Goal: Book appointment/travel/reservation

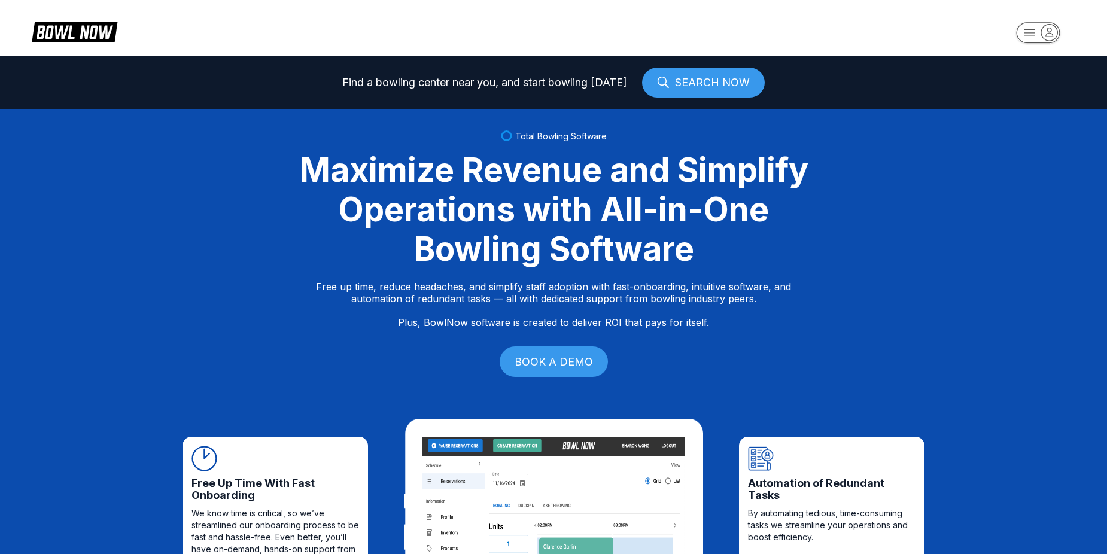
click at [1020, 32] on rect "button" at bounding box center [1038, 32] width 44 height 21
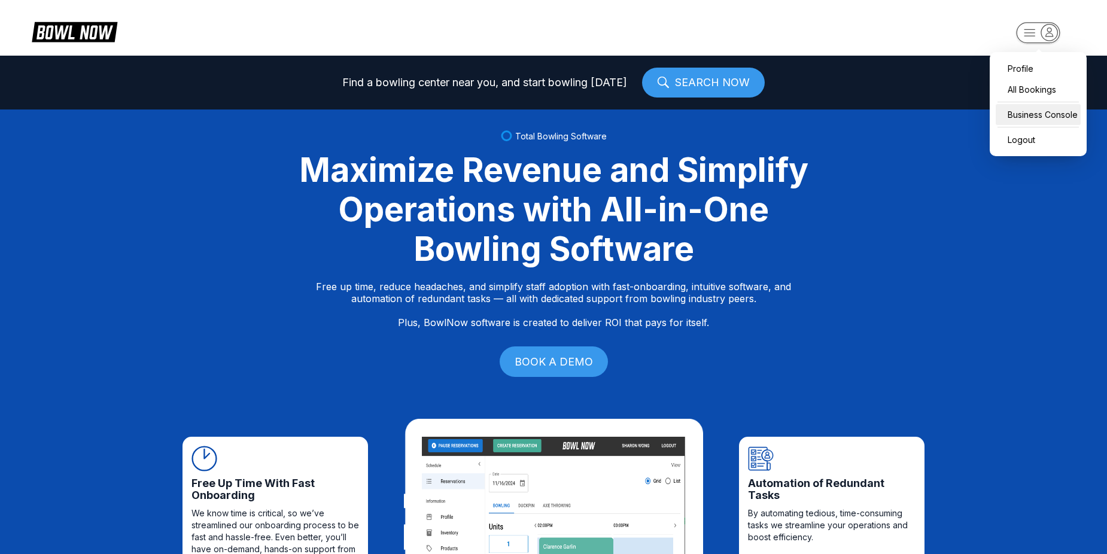
click at [1038, 112] on div "Business Console" at bounding box center [1038, 114] width 85 height 21
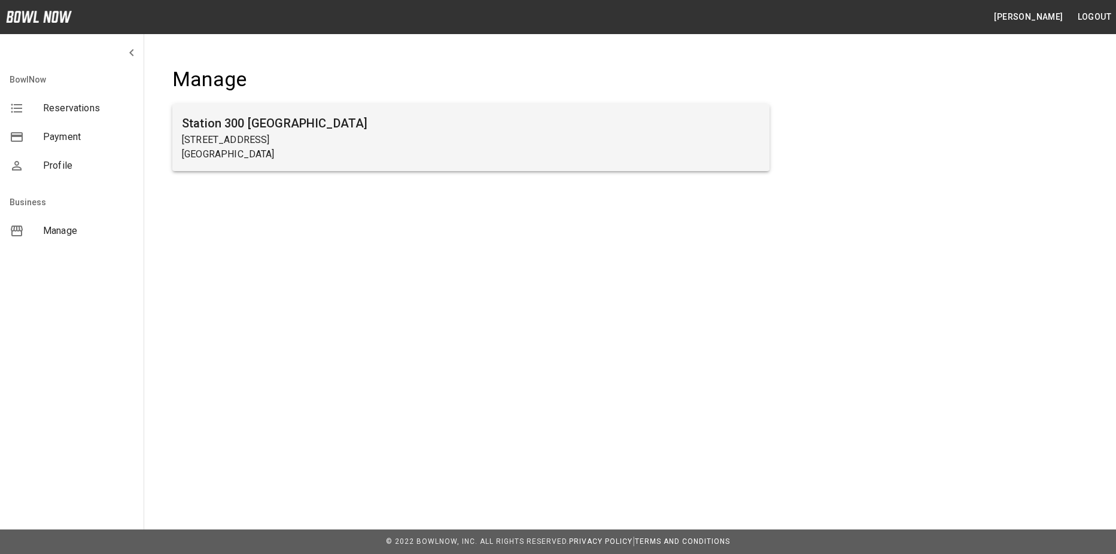
click at [614, 130] on h6 "Station 300 Gainesville" at bounding box center [471, 123] width 578 height 19
